Goal: Information Seeking & Learning: Learn about a topic

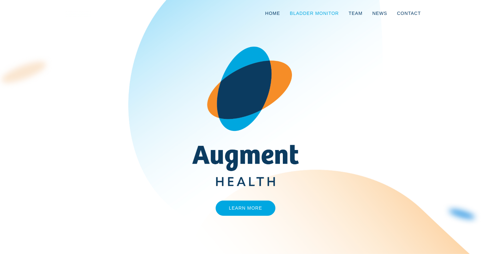
click at [299, 15] on link "Bladder Monitor" at bounding box center [314, 13] width 59 height 21
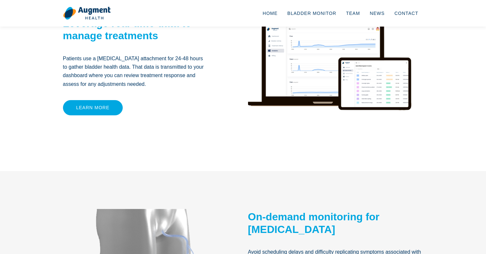
scroll to position [154, 0]
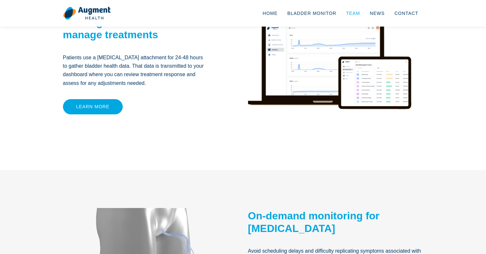
click at [350, 18] on link "Team" at bounding box center [353, 13] width 24 height 21
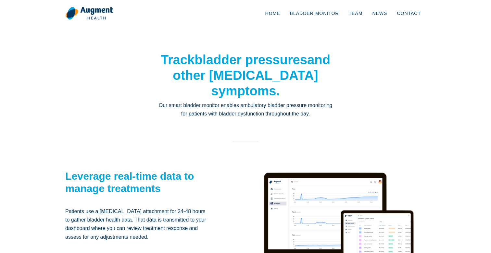
click at [331, 151] on div at bounding box center [337, 224] width 175 height 153
click at [421, 112] on div "Track bladder pressures and other overactive bladder symptoms. Our smart bladde…" at bounding box center [245, 100] width 370 height 96
